Goal: Navigation & Orientation: Understand site structure

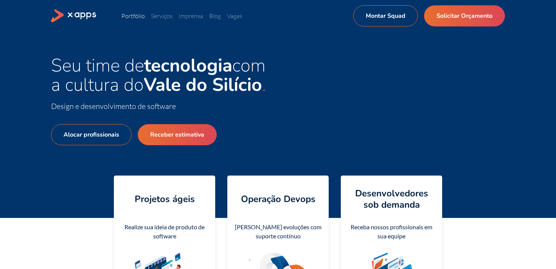
click at [134, 17] on link "Portfólio" at bounding box center [132, 16] width 23 height 8
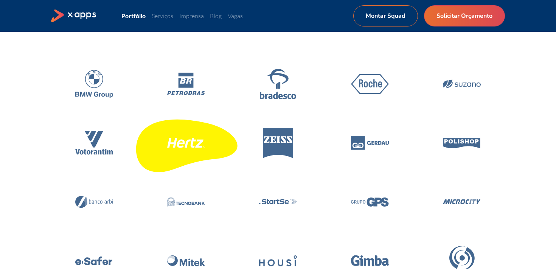
scroll to position [91, 0]
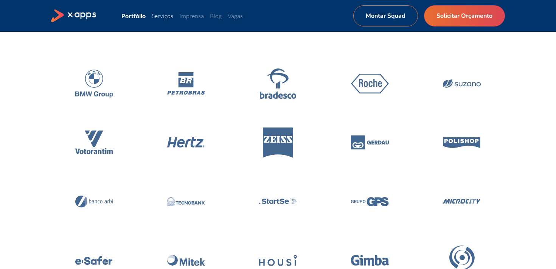
click at [161, 19] on link "Serviços" at bounding box center [163, 16] width 22 height 8
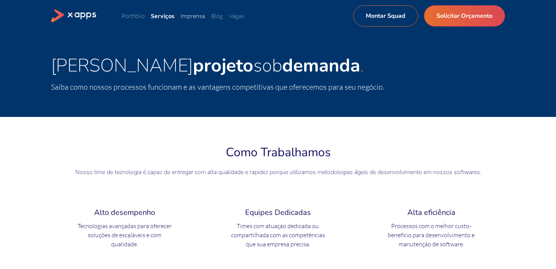
click at [192, 16] on link "Imprensa" at bounding box center [192, 16] width 25 height 8
